Goal: Information Seeking & Learning: Find specific fact

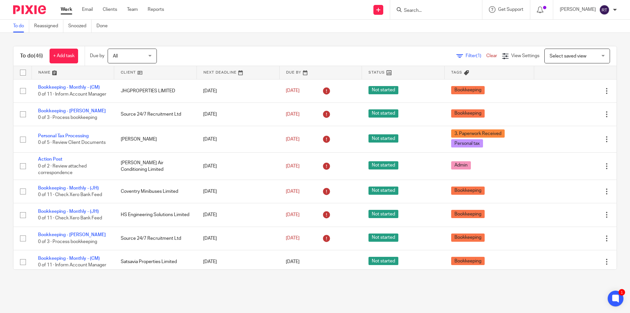
click at [432, 7] on form at bounding box center [438, 10] width 70 height 8
click at [431, 11] on input "Search" at bounding box center [432, 11] width 59 height 6
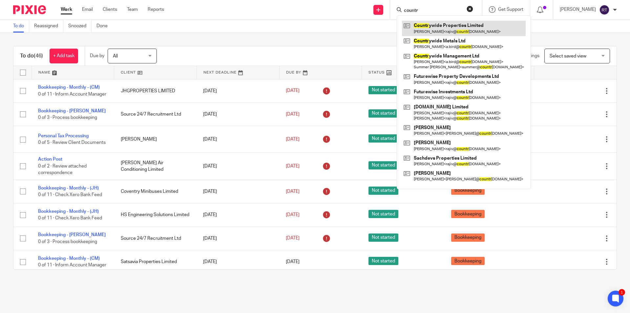
type input "countr"
click at [455, 27] on link at bounding box center [464, 28] width 124 height 15
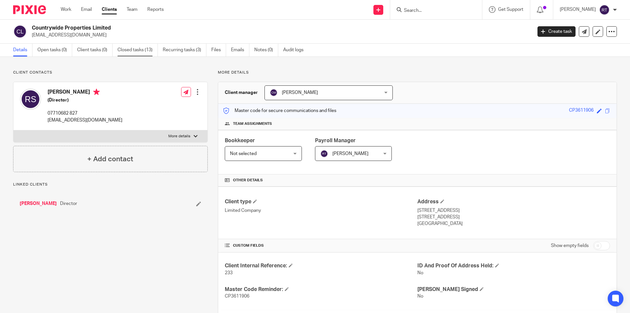
click at [130, 46] on link "Closed tasks (13)" at bounding box center [137, 50] width 40 height 13
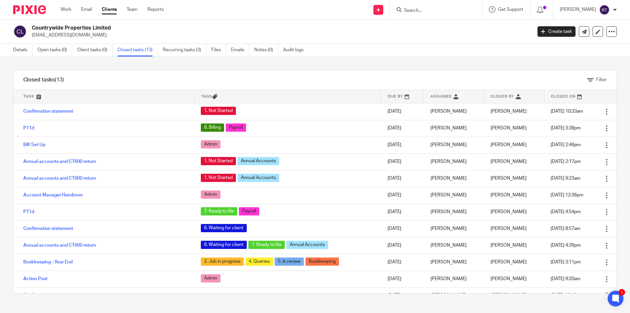
click at [21, 9] on img at bounding box center [29, 9] width 33 height 9
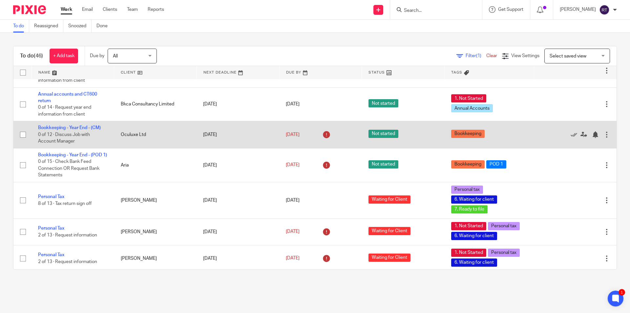
scroll to position [590, 0]
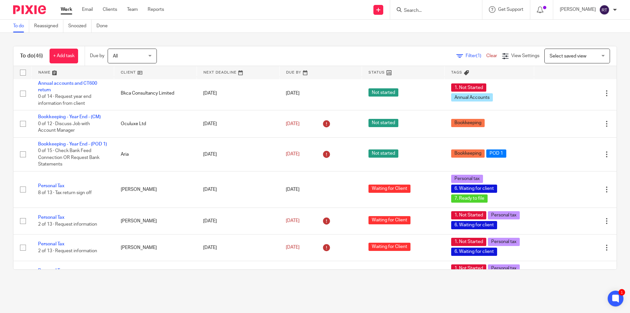
click at [440, 13] on input "Search" at bounding box center [432, 11] width 59 height 6
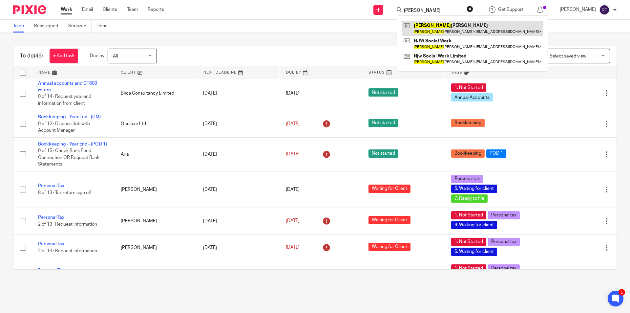
type input "natalie"
click at [427, 23] on link at bounding box center [472, 28] width 141 height 15
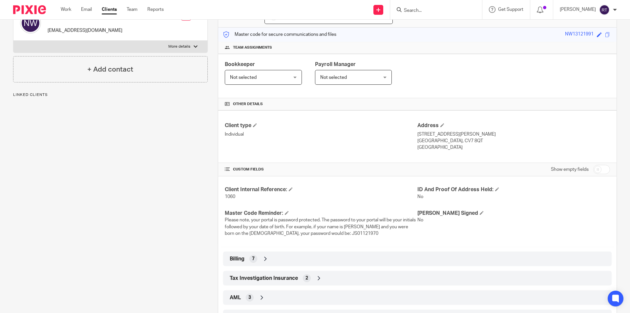
scroll to position [106, 0]
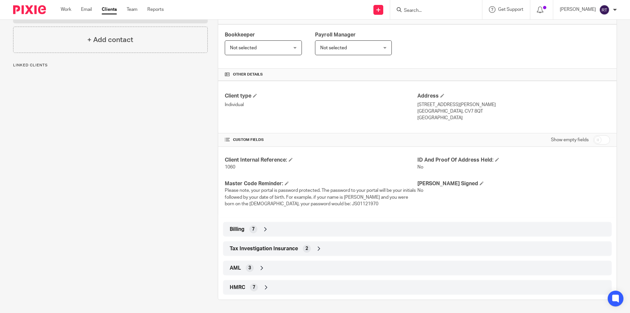
click at [252, 291] on div "HMRC 7" at bounding box center [417, 286] width 379 height 11
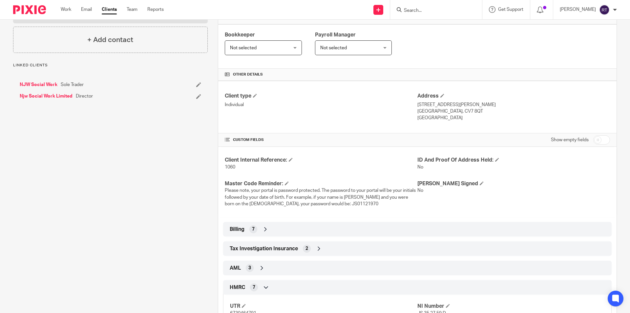
scroll to position [171, 0]
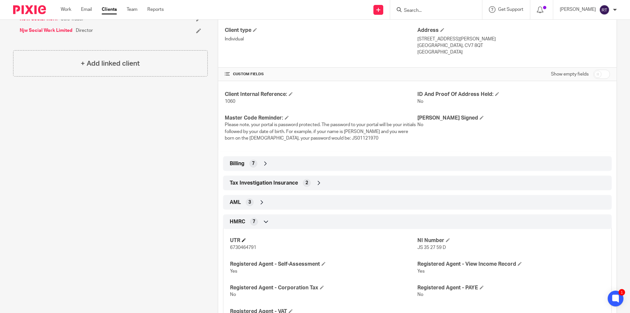
click at [245, 243] on h4 "UTR" at bounding box center [323, 240] width 187 height 7
click at [244, 247] on span "6730464791" at bounding box center [243, 247] width 26 height 5
click at [442, 249] on span "JS 35 27 59 D" at bounding box center [431, 247] width 29 height 5
click at [439, 246] on span "JS 35 27 59 D" at bounding box center [431, 247] width 29 height 5
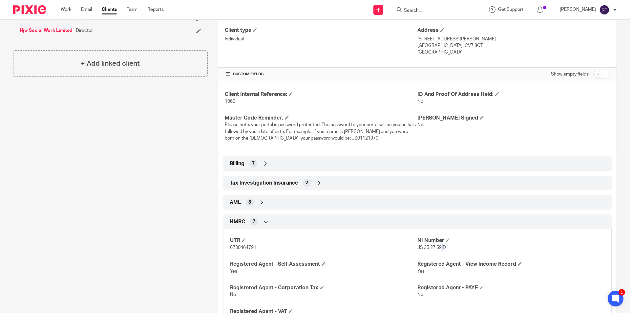
click at [439, 246] on span "JS 35 27 59 D" at bounding box center [431, 247] width 29 height 5
copy p "JS 35 27 59 D"
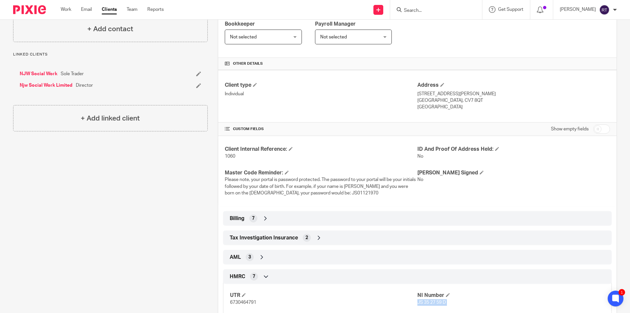
scroll to position [0, 0]
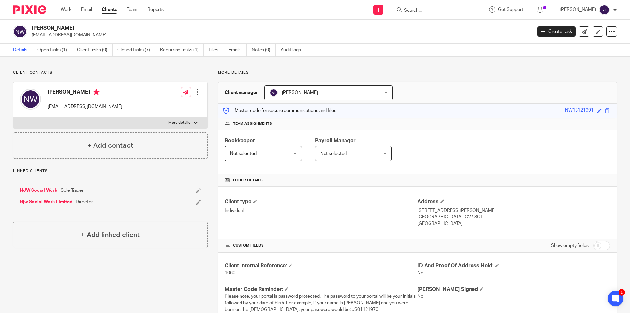
click at [27, 6] on img at bounding box center [29, 9] width 33 height 9
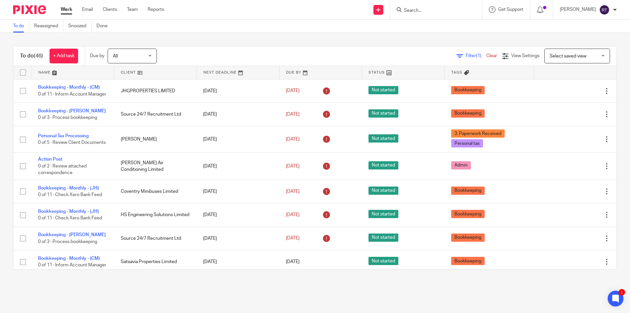
click at [428, 10] on input "Search" at bounding box center [432, 11] width 59 height 6
click at [134, 12] on link "Team" at bounding box center [132, 9] width 11 height 7
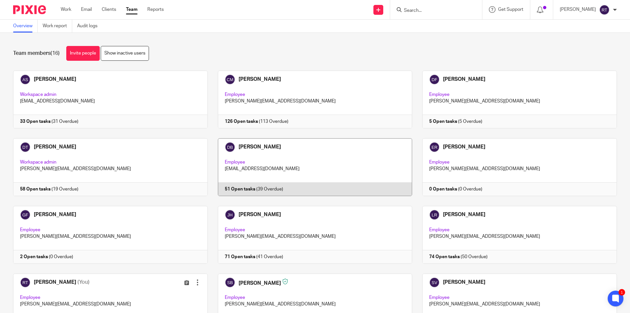
click at [261, 163] on link at bounding box center [310, 167] width 205 height 58
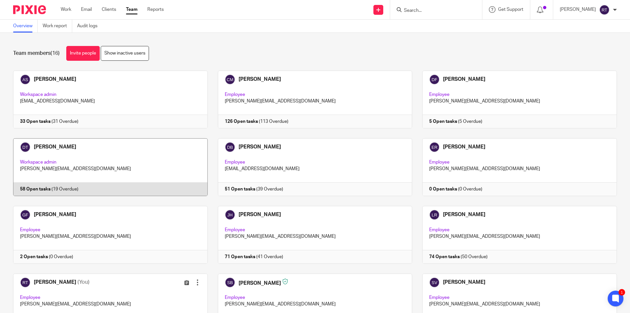
scroll to position [176, 0]
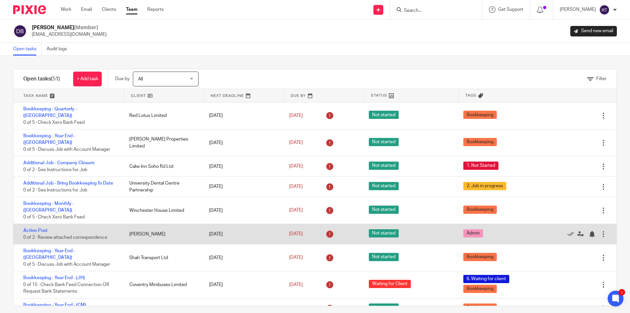
scroll to position [10, 0]
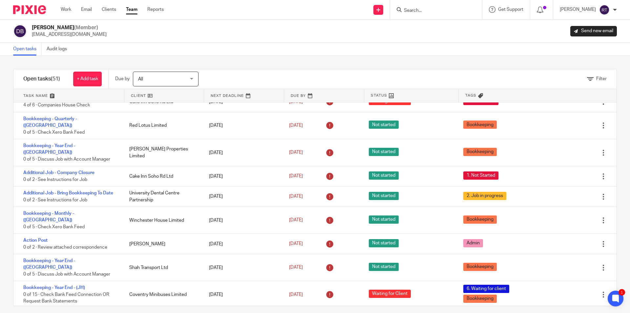
click at [134, 12] on link "Team" at bounding box center [131, 9] width 11 height 7
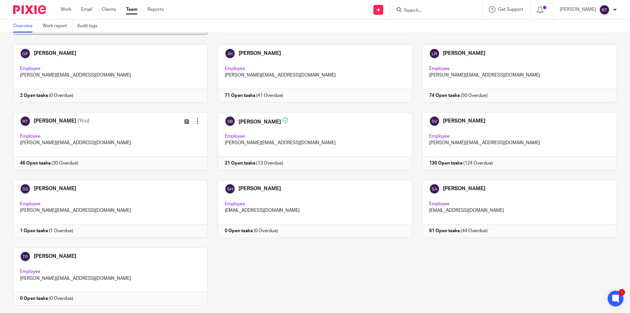
scroll to position [164, 0]
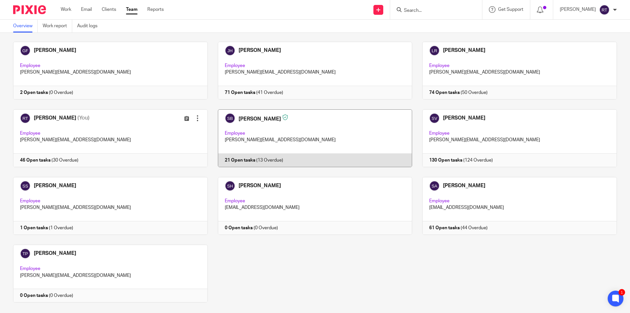
click at [261, 127] on link at bounding box center [310, 138] width 205 height 58
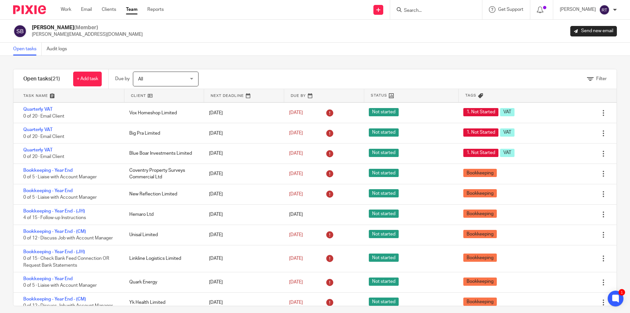
scroll to position [237, 0]
